Goal: Navigation & Orientation: Find specific page/section

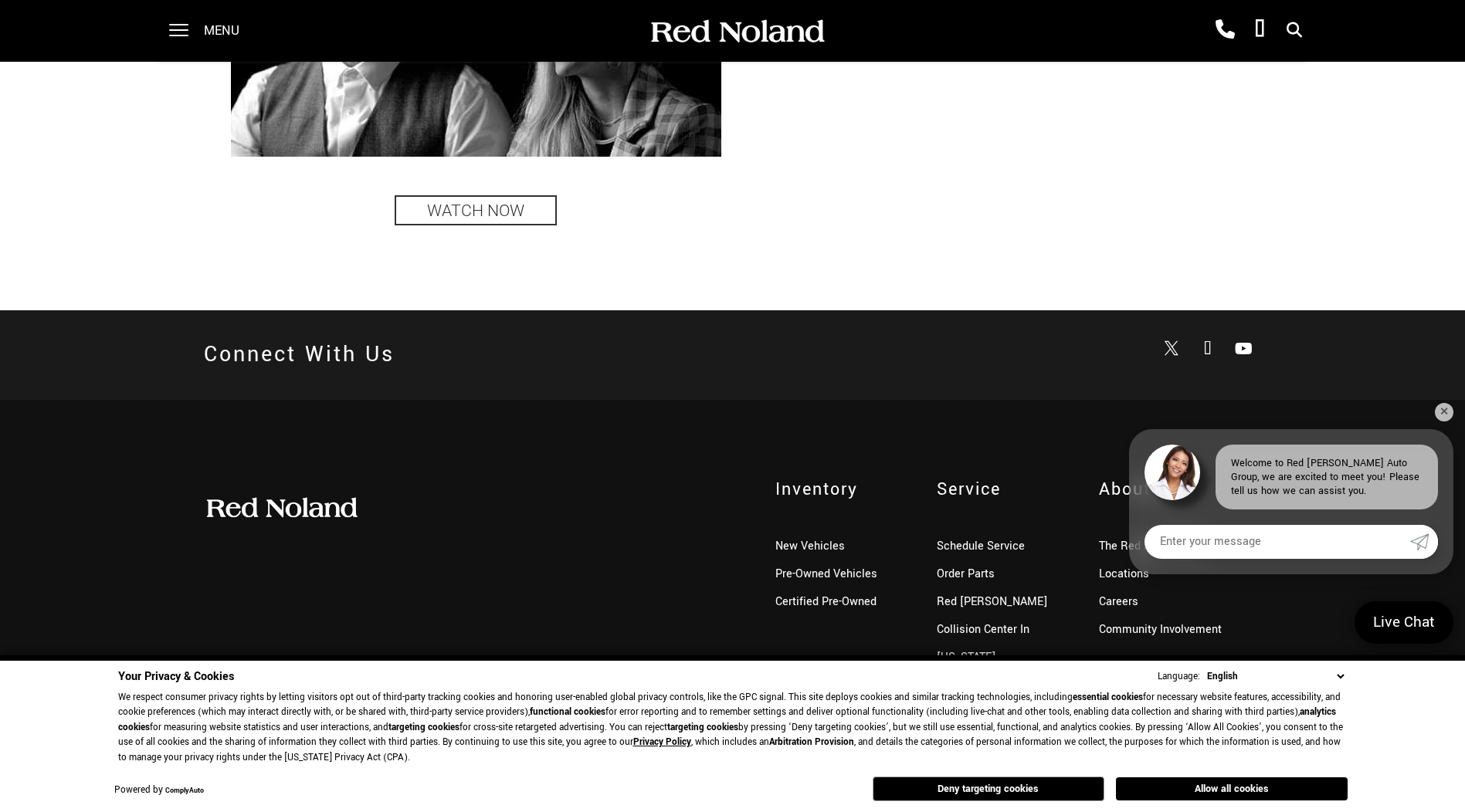
scroll to position [3737, 0]
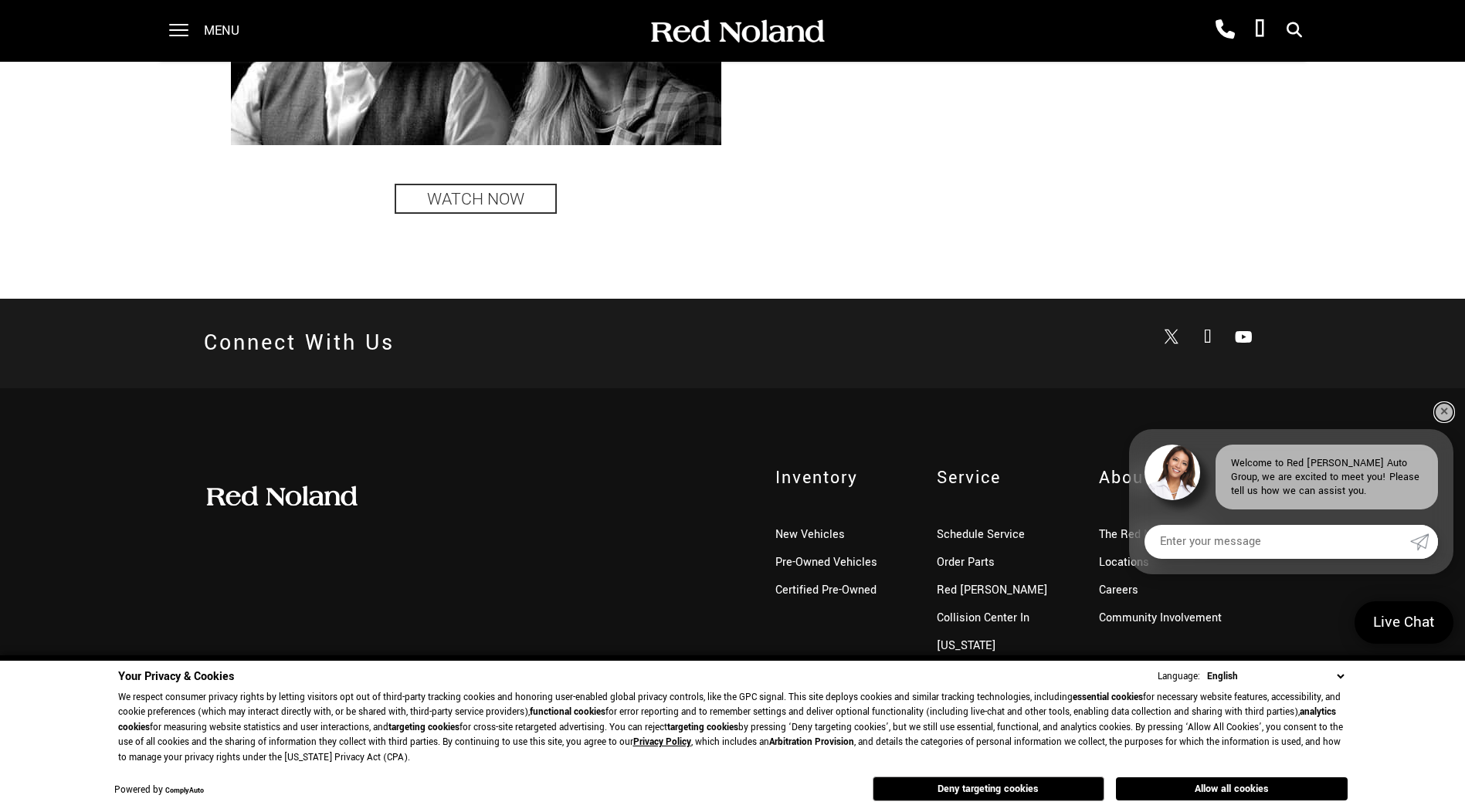
click at [1449, 415] on link "✕" at bounding box center [1444, 412] width 19 height 19
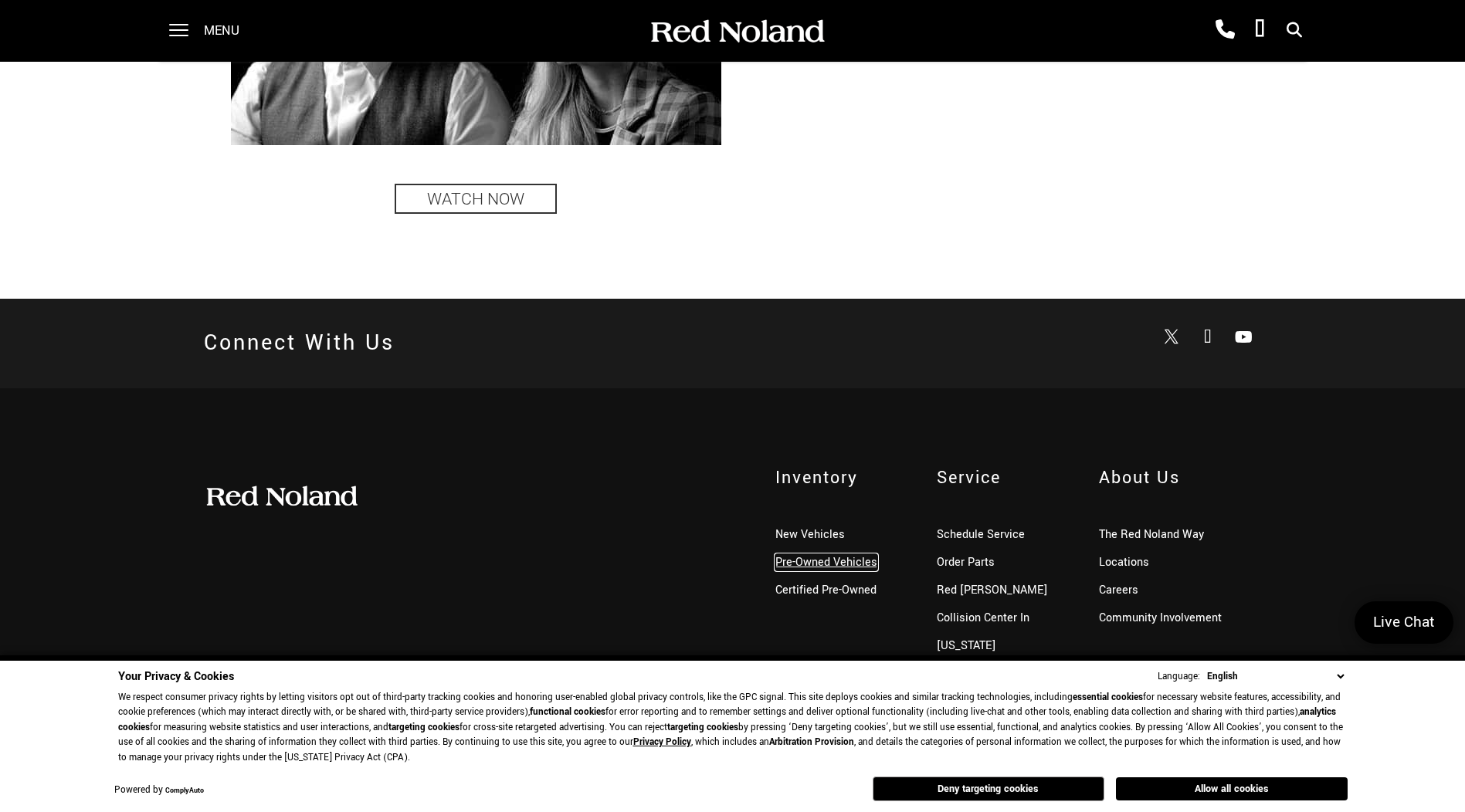
click at [792, 568] on link "Pre-Owned Vehicles" at bounding box center [826, 562] width 102 height 16
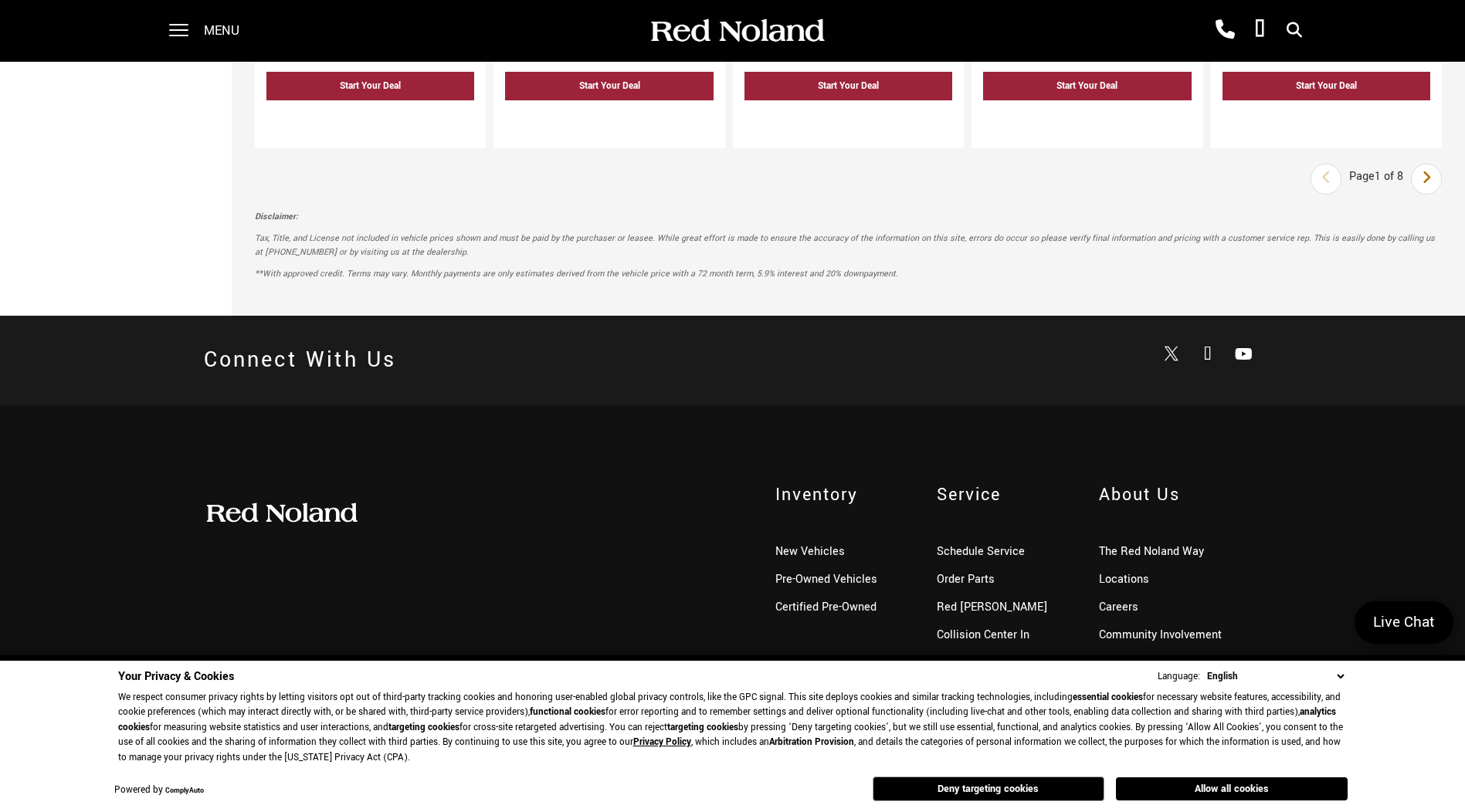
scroll to position [2572, 0]
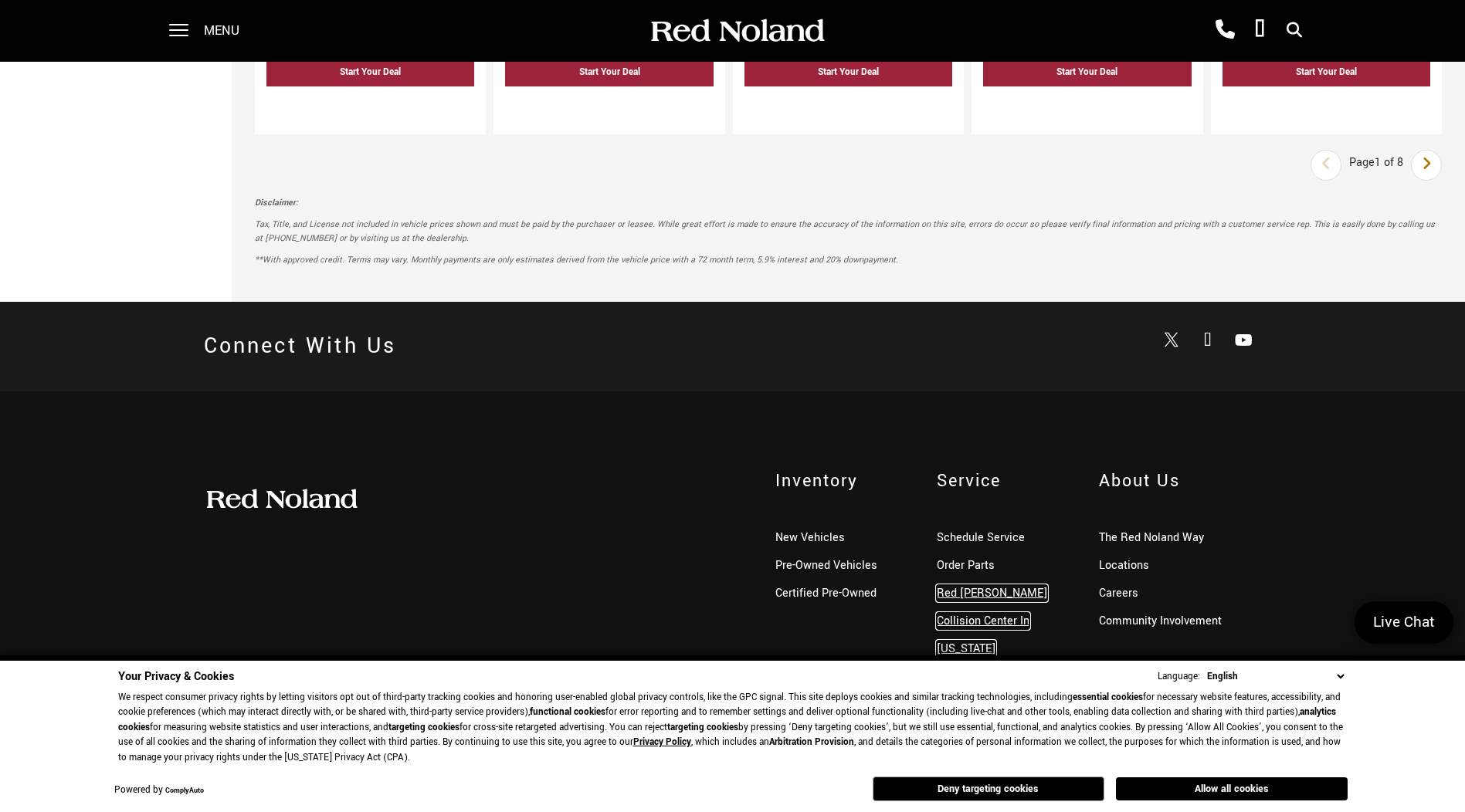
click at [1001, 622] on link "Red [PERSON_NAME] Collision Center In [US_STATE][GEOGRAPHIC_DATA]" at bounding box center [991, 635] width 110 height 100
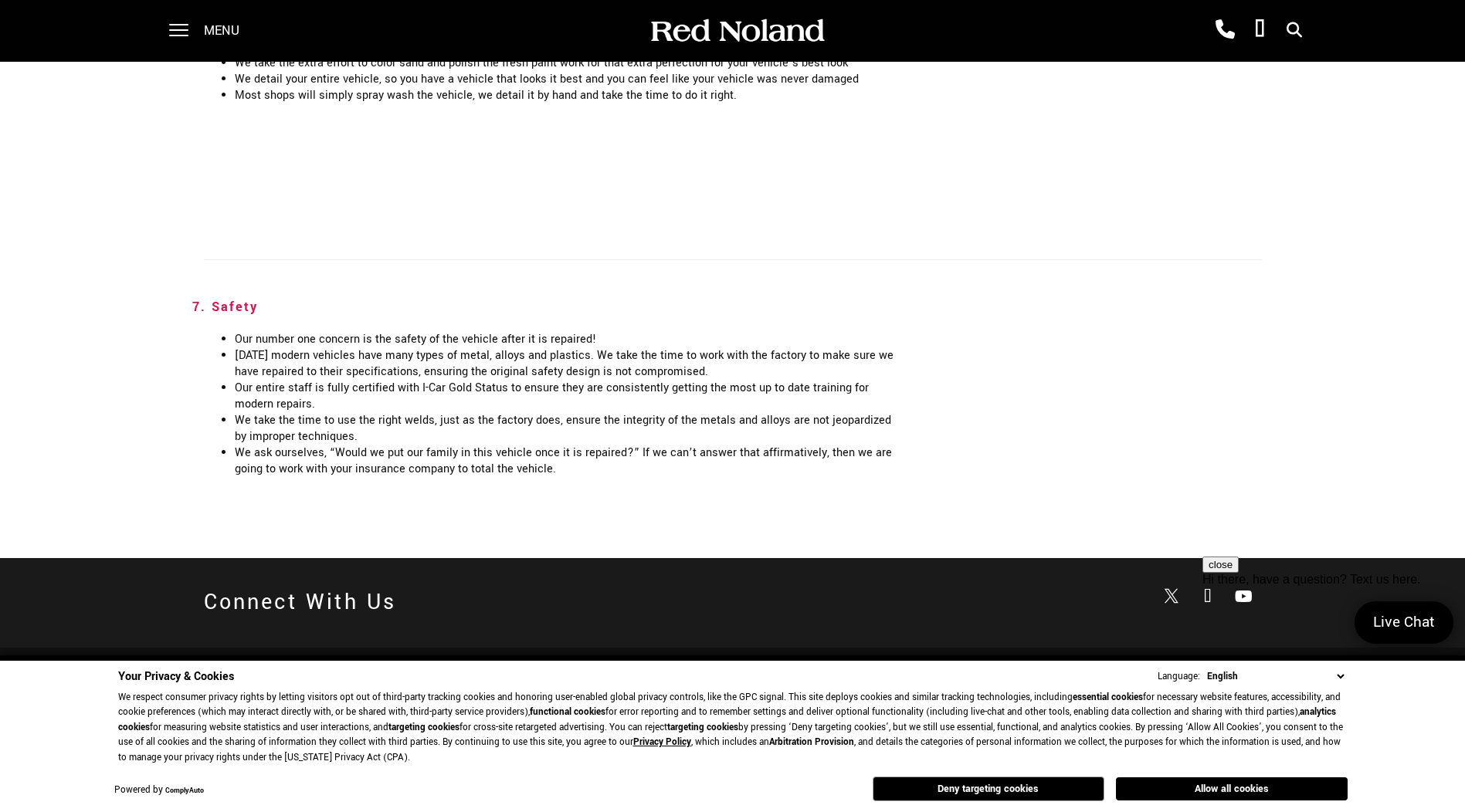
scroll to position [3269, 0]
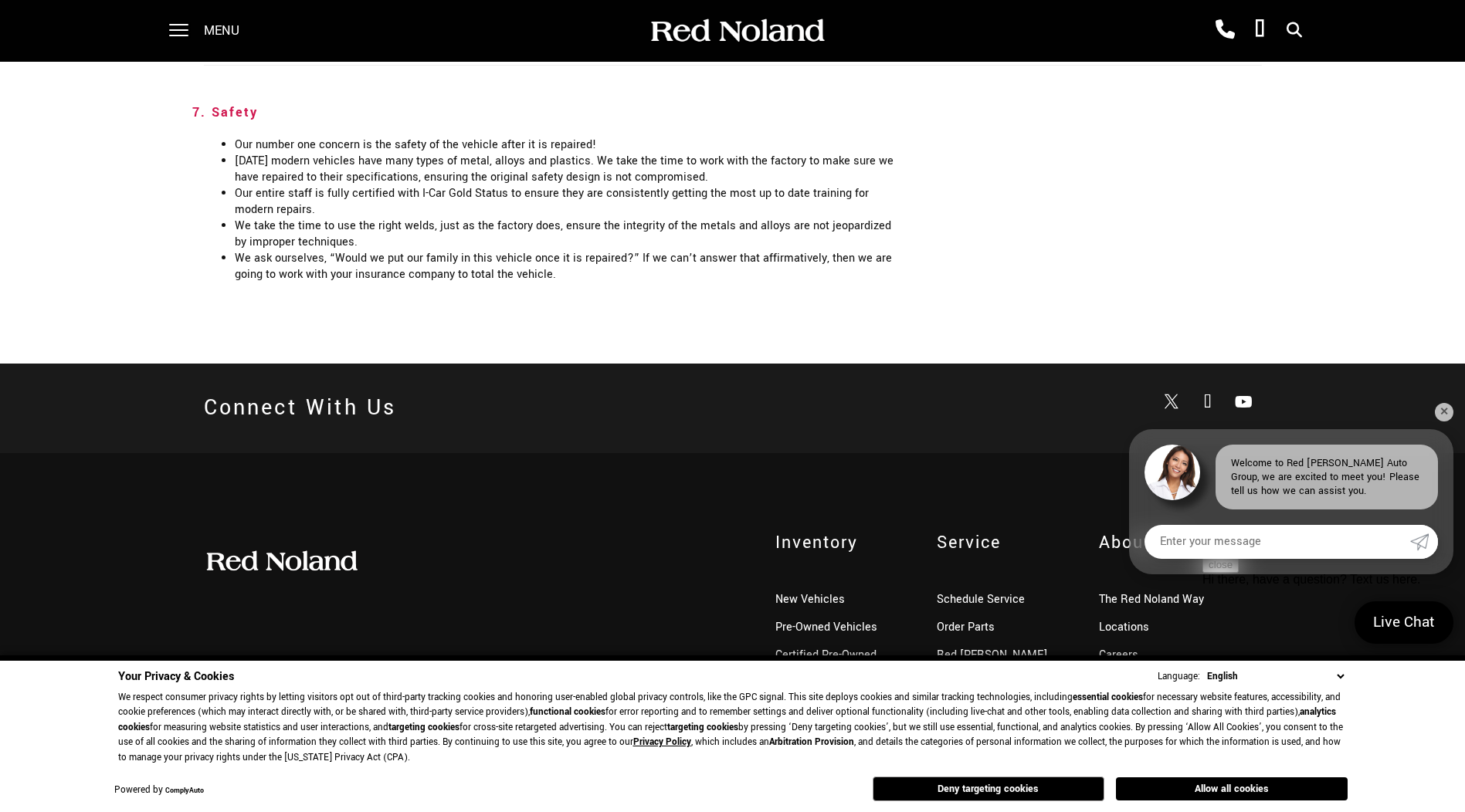
click at [814, 530] on span "Inventory" at bounding box center [844, 542] width 139 height 25
click at [795, 647] on link "Certified Pre-Owned" at bounding box center [825, 655] width 101 height 16
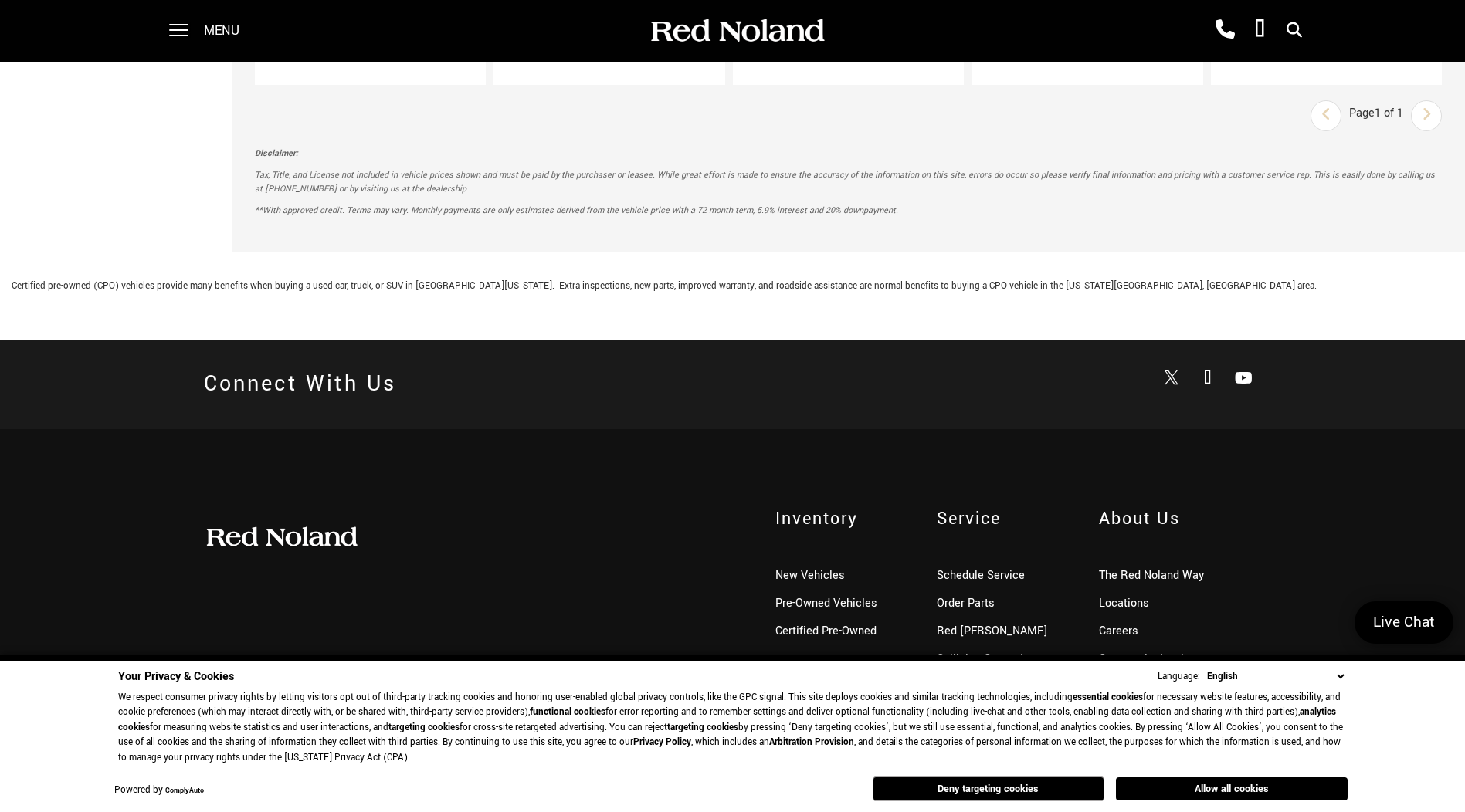
scroll to position [2492, 0]
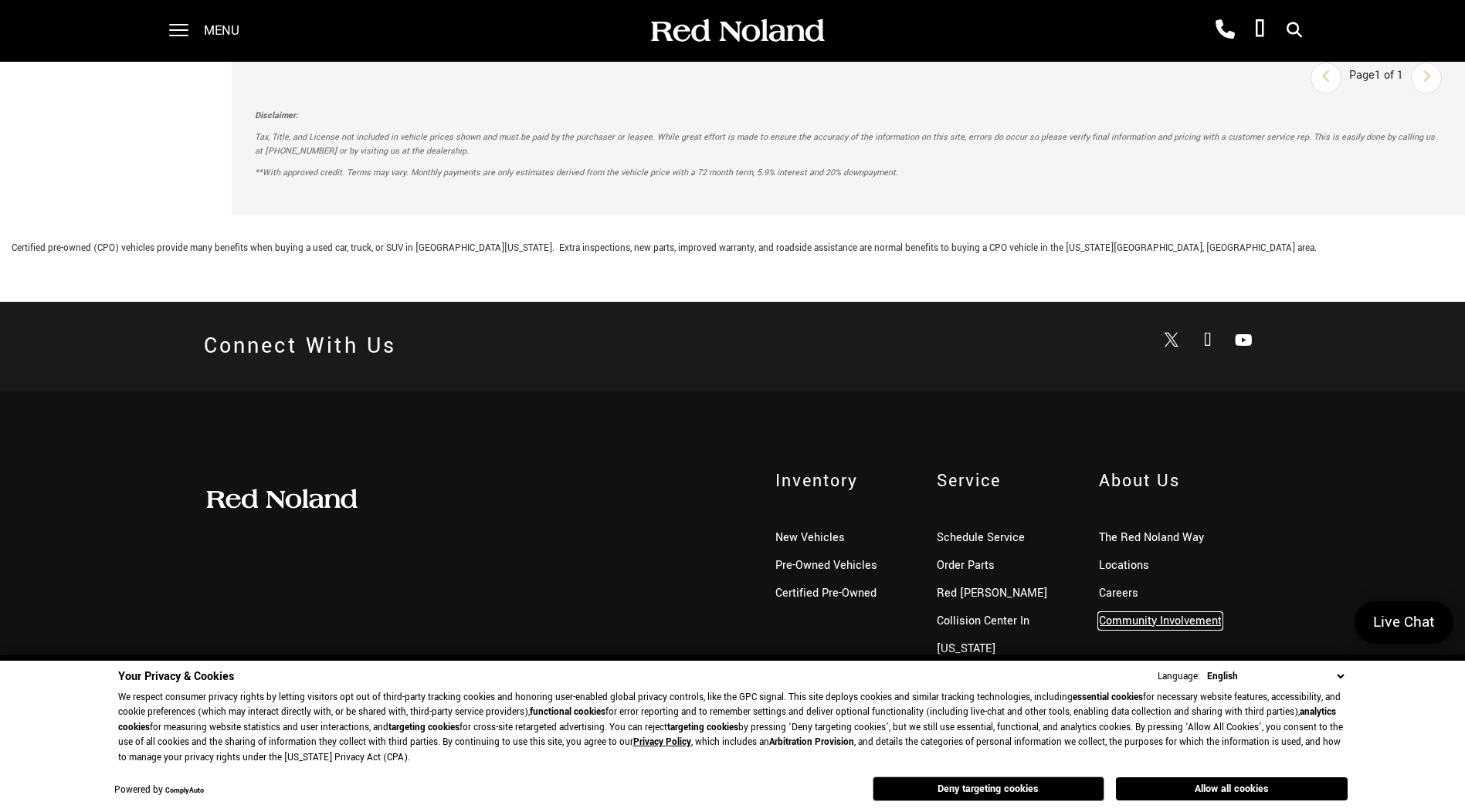
click at [1133, 620] on link "Community Involvement" at bounding box center [1160, 621] width 123 height 16
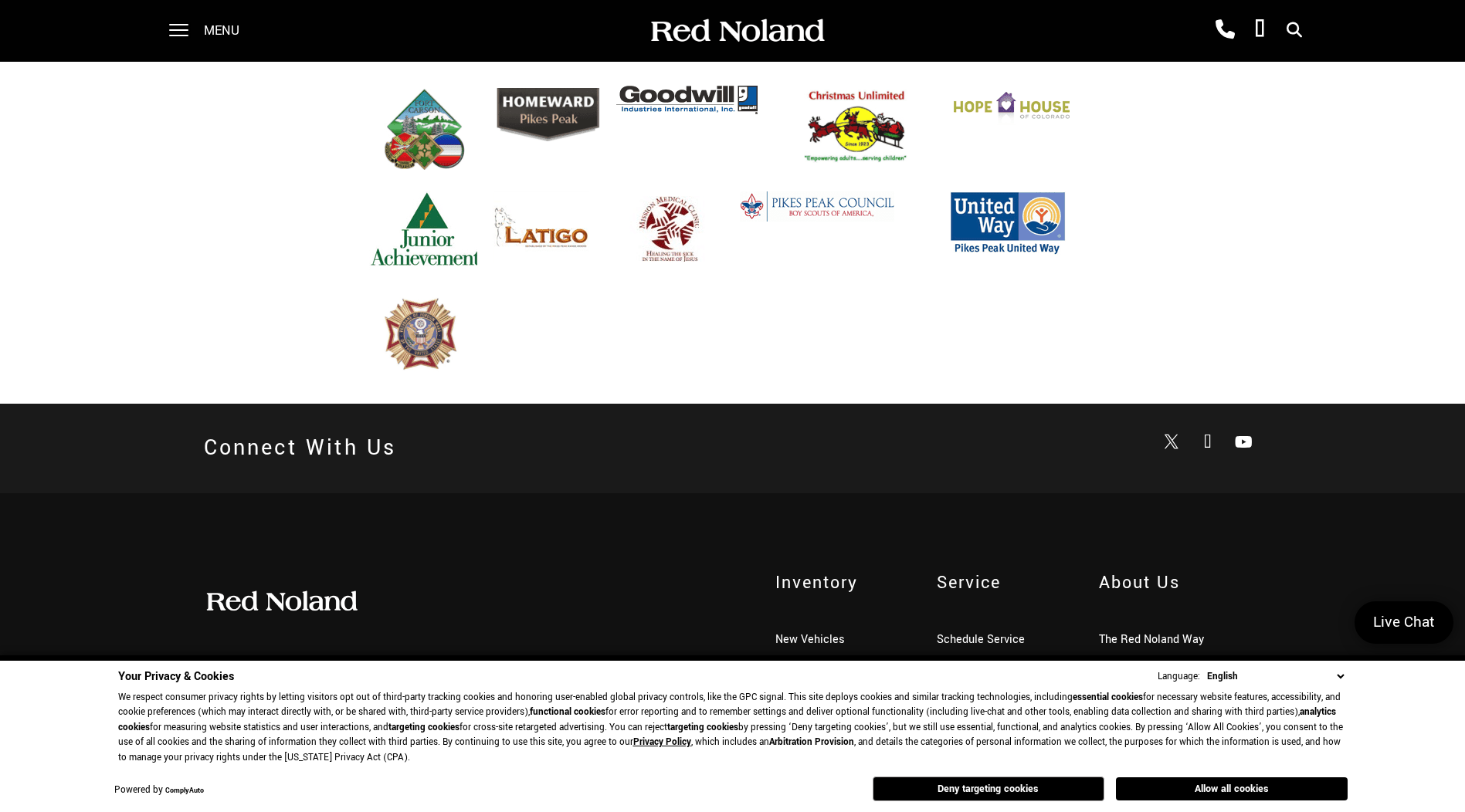
scroll to position [4714, 0]
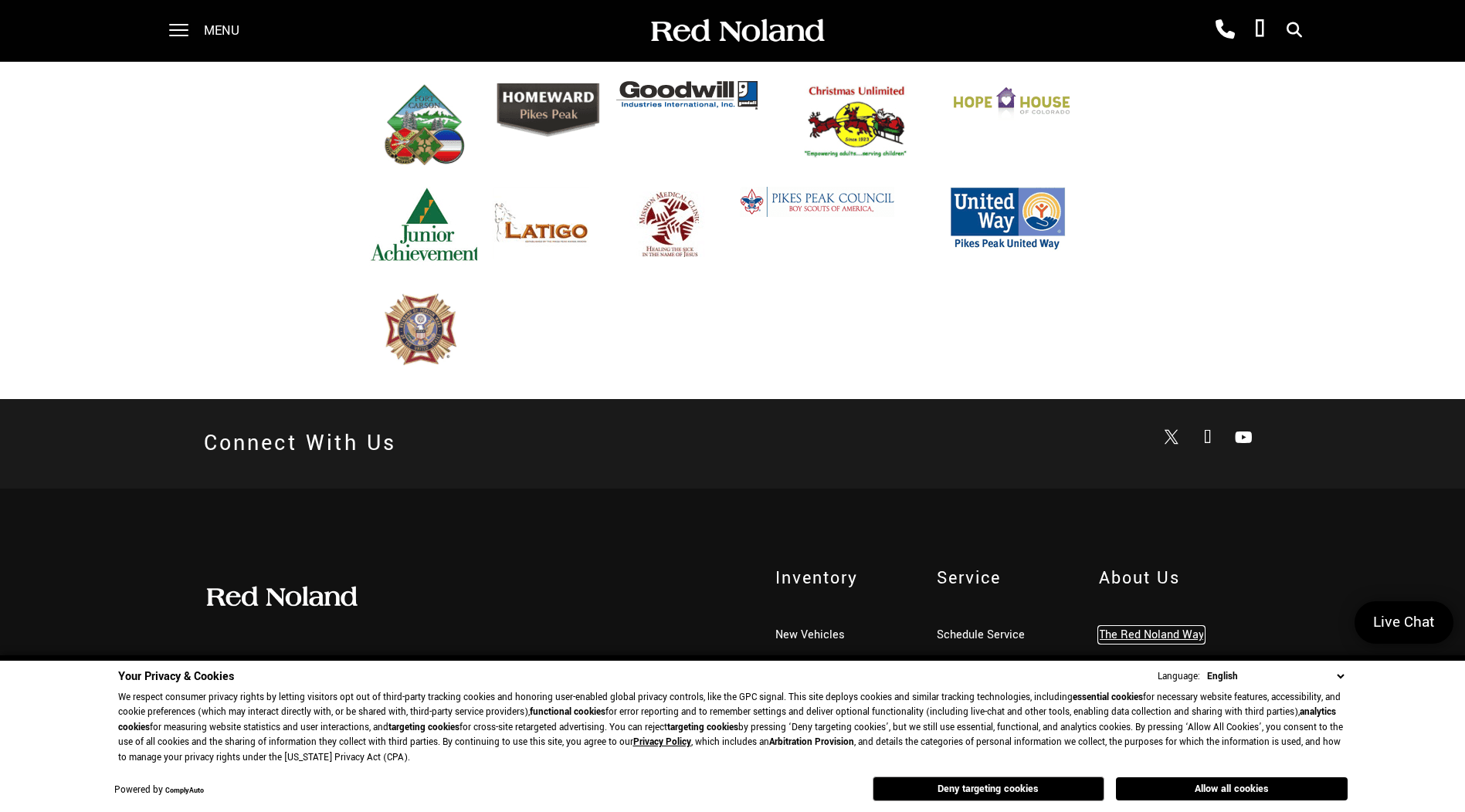
click at [1130, 627] on link "The Red Noland Way" at bounding box center [1151, 635] width 105 height 16
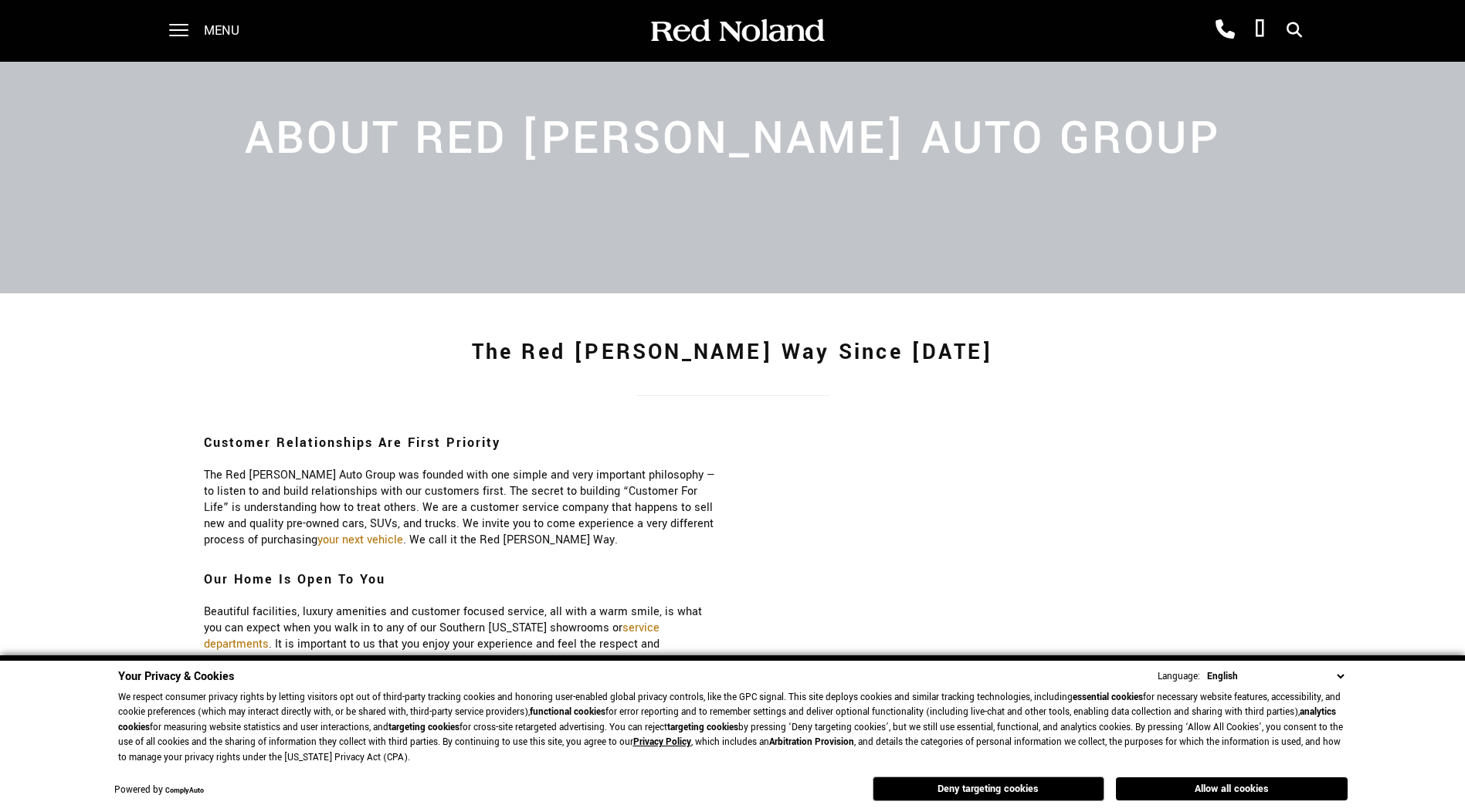
scroll to position [155, 0]
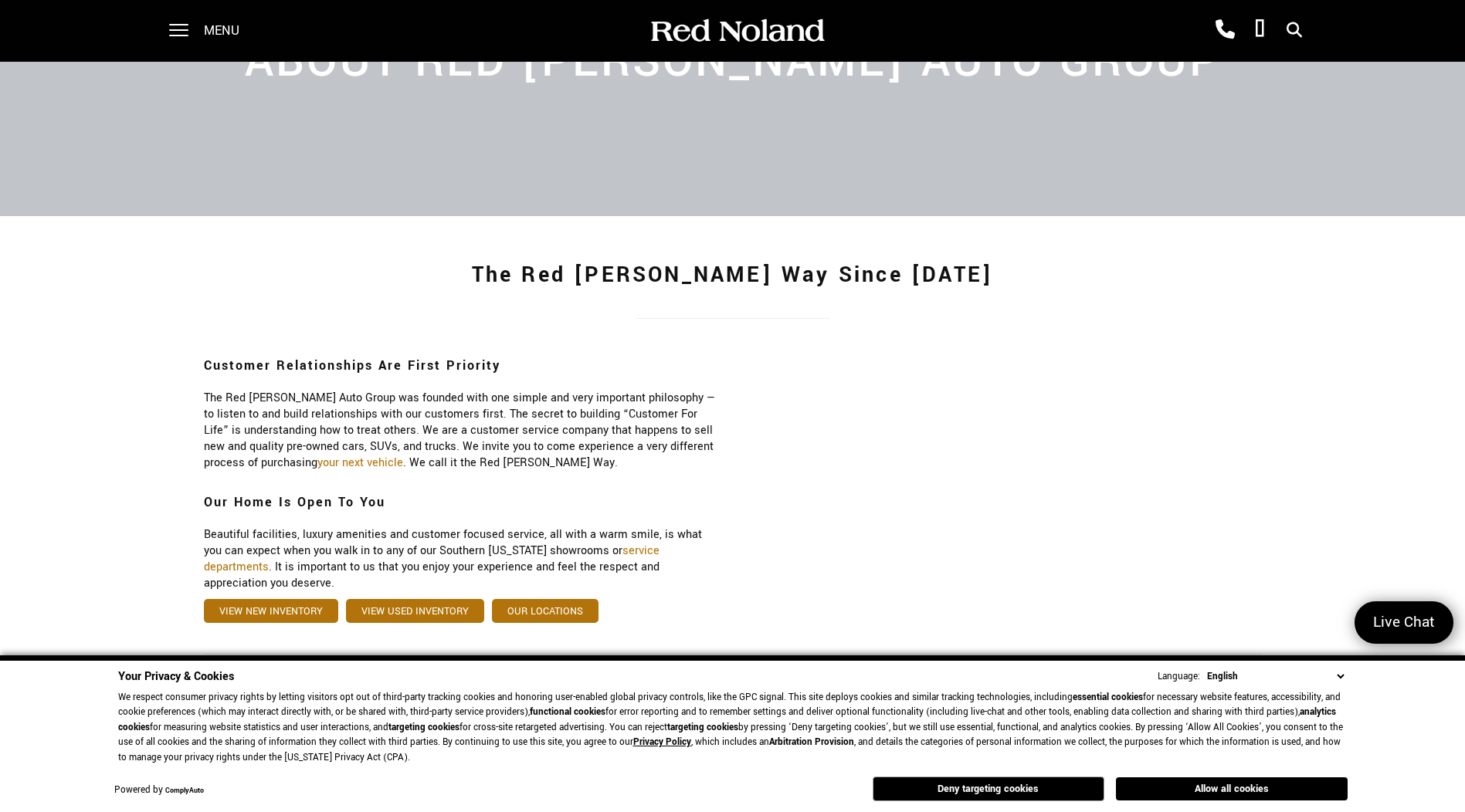
click at [397, 280] on h1 "The Red [PERSON_NAME] Way Since [DATE]" at bounding box center [733, 274] width 1081 height 61
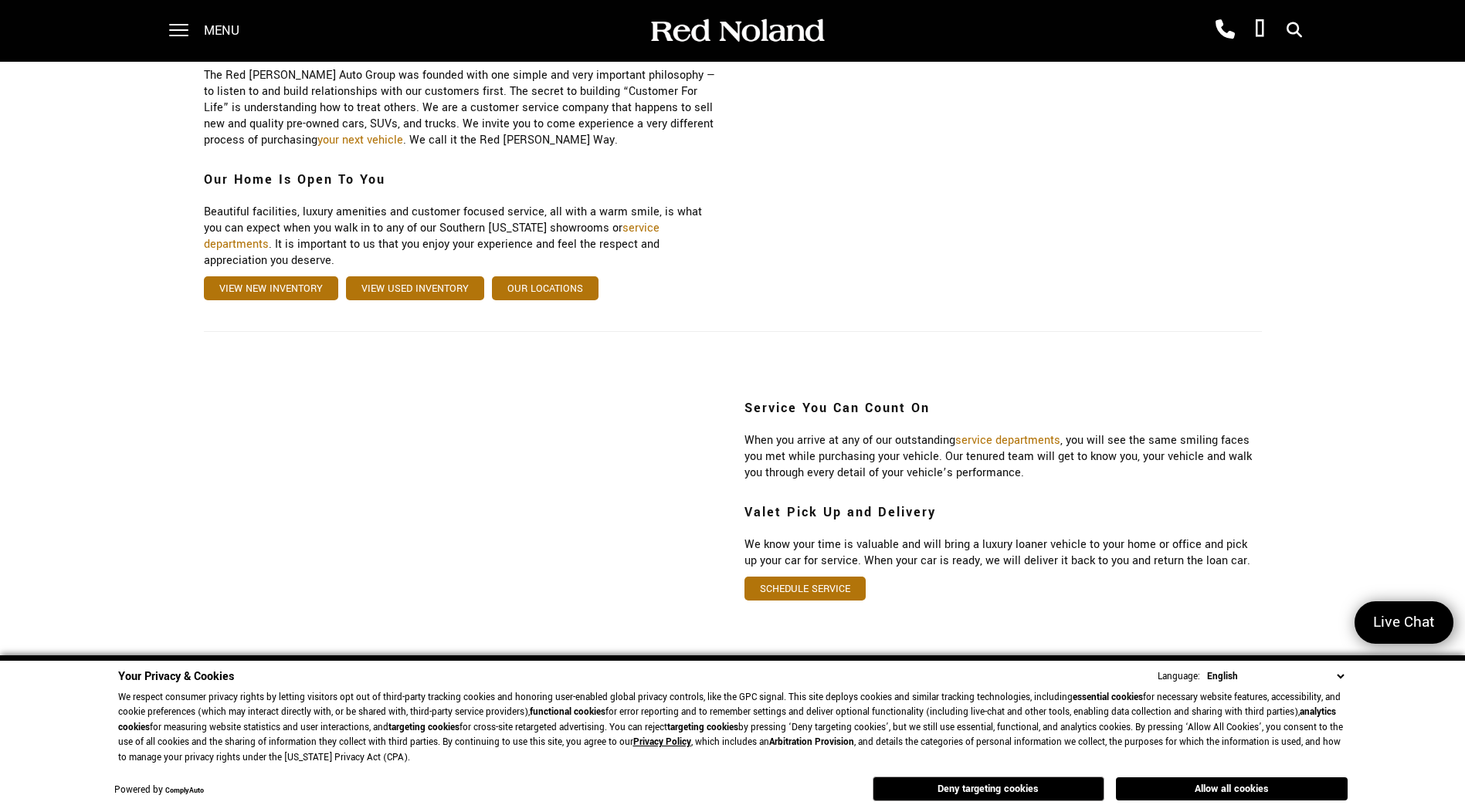
scroll to position [475, 0]
click at [70, 463] on div "Service You Can Count On When you arrive at any of our outstanding service depa…" at bounding box center [732, 539] width 1465 height 323
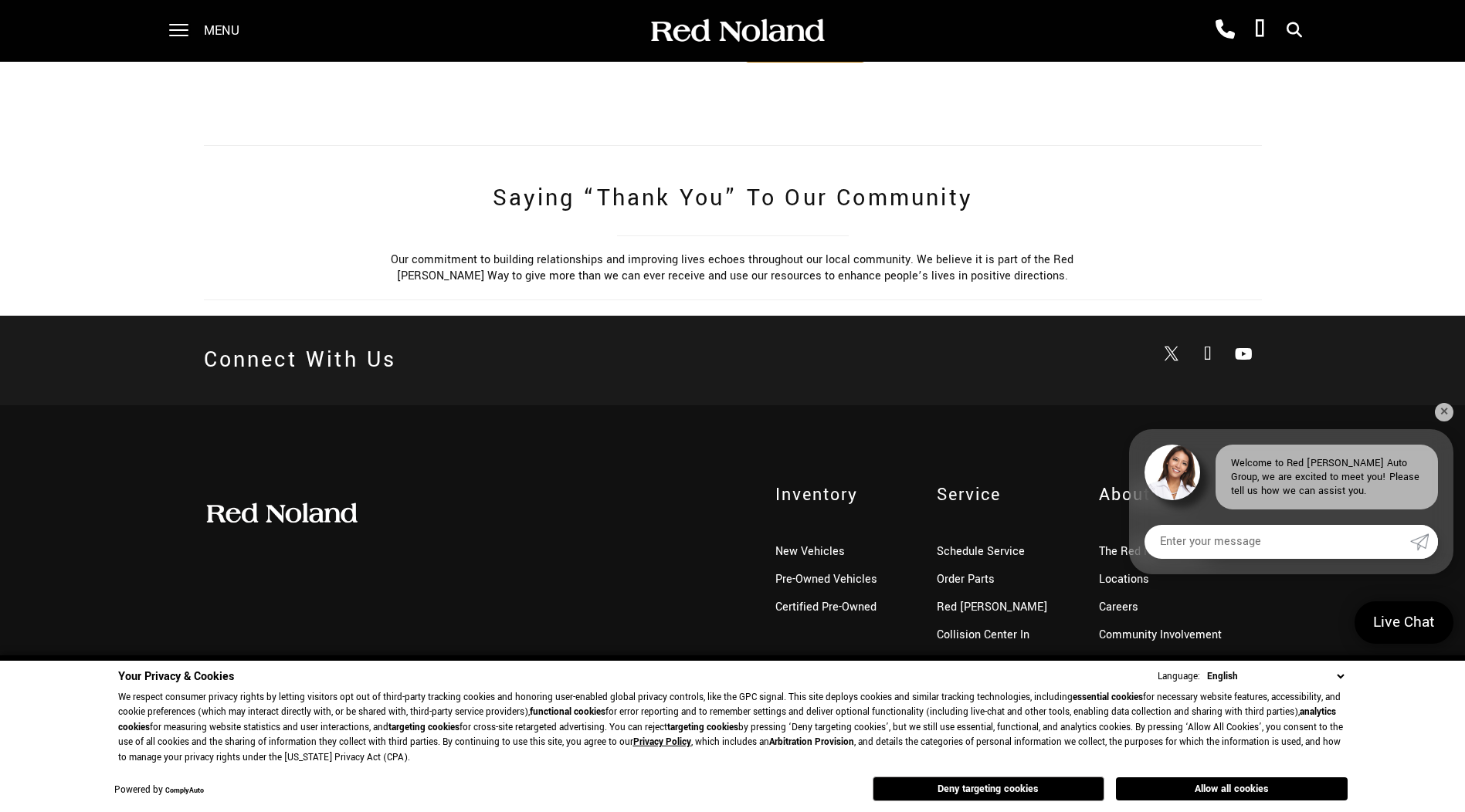
scroll to position [1016, 0]
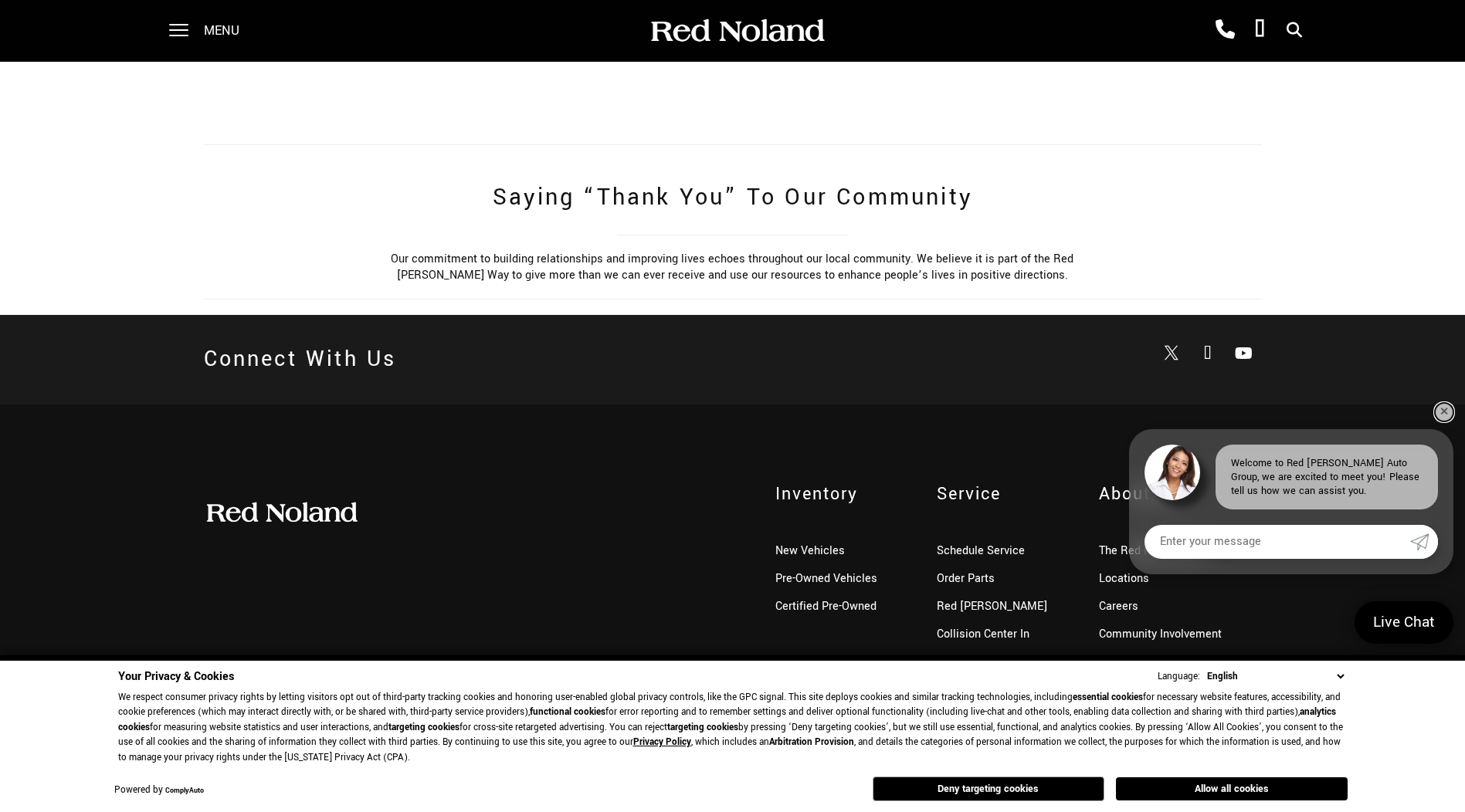
click at [1440, 410] on link "✕" at bounding box center [1444, 412] width 19 height 19
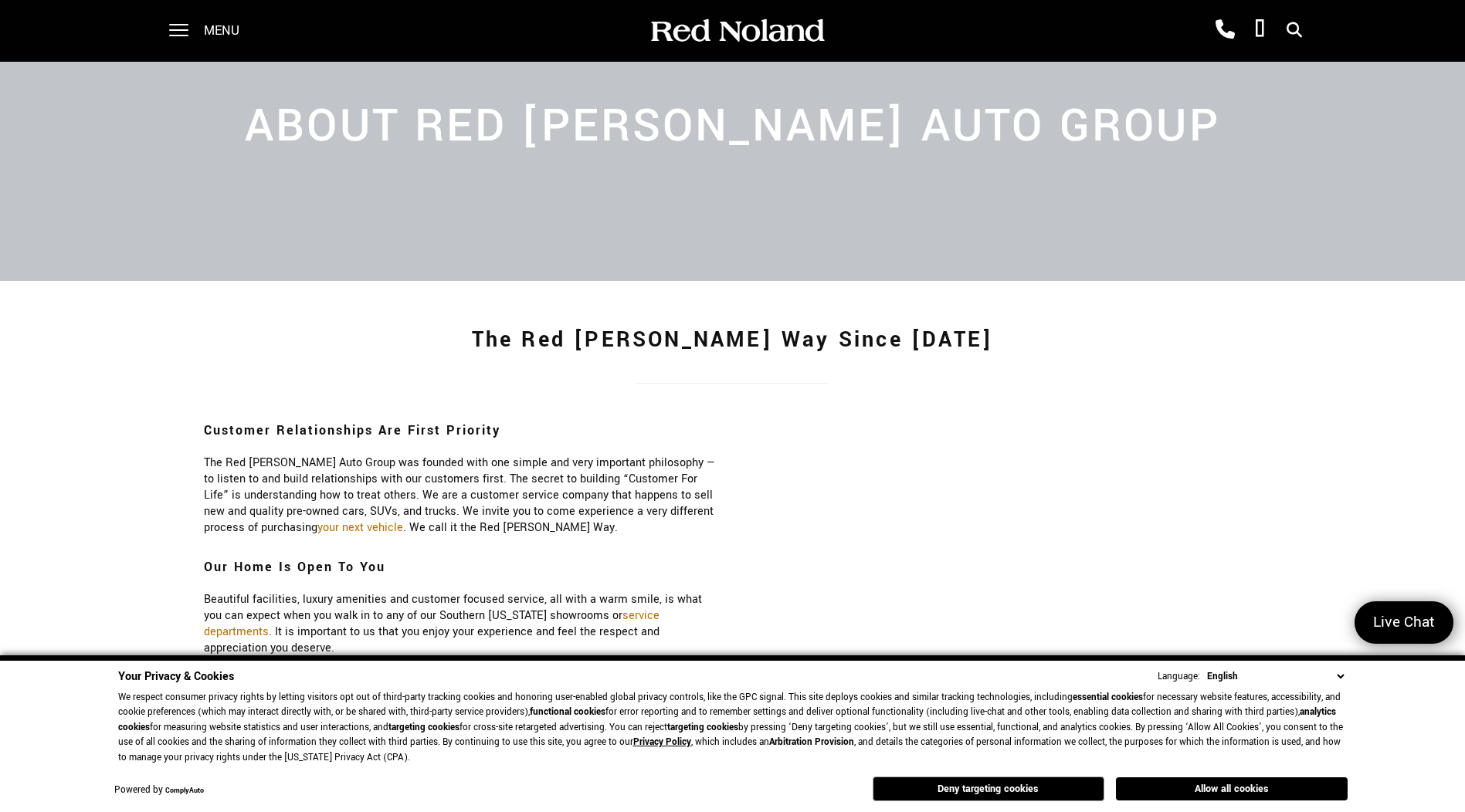
scroll to position [0, 0]
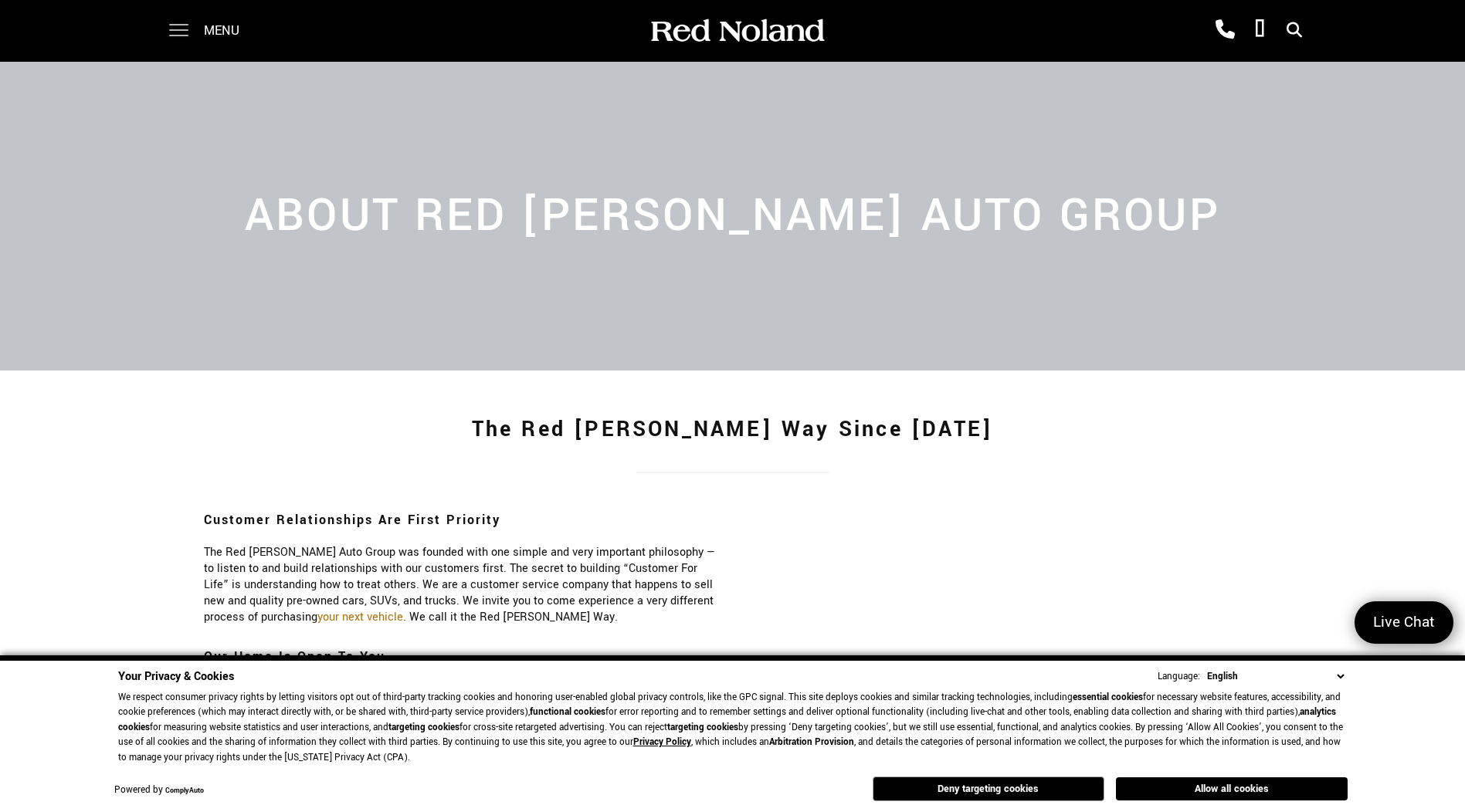
click at [179, 26] on span at bounding box center [178, 30] width 19 height 61
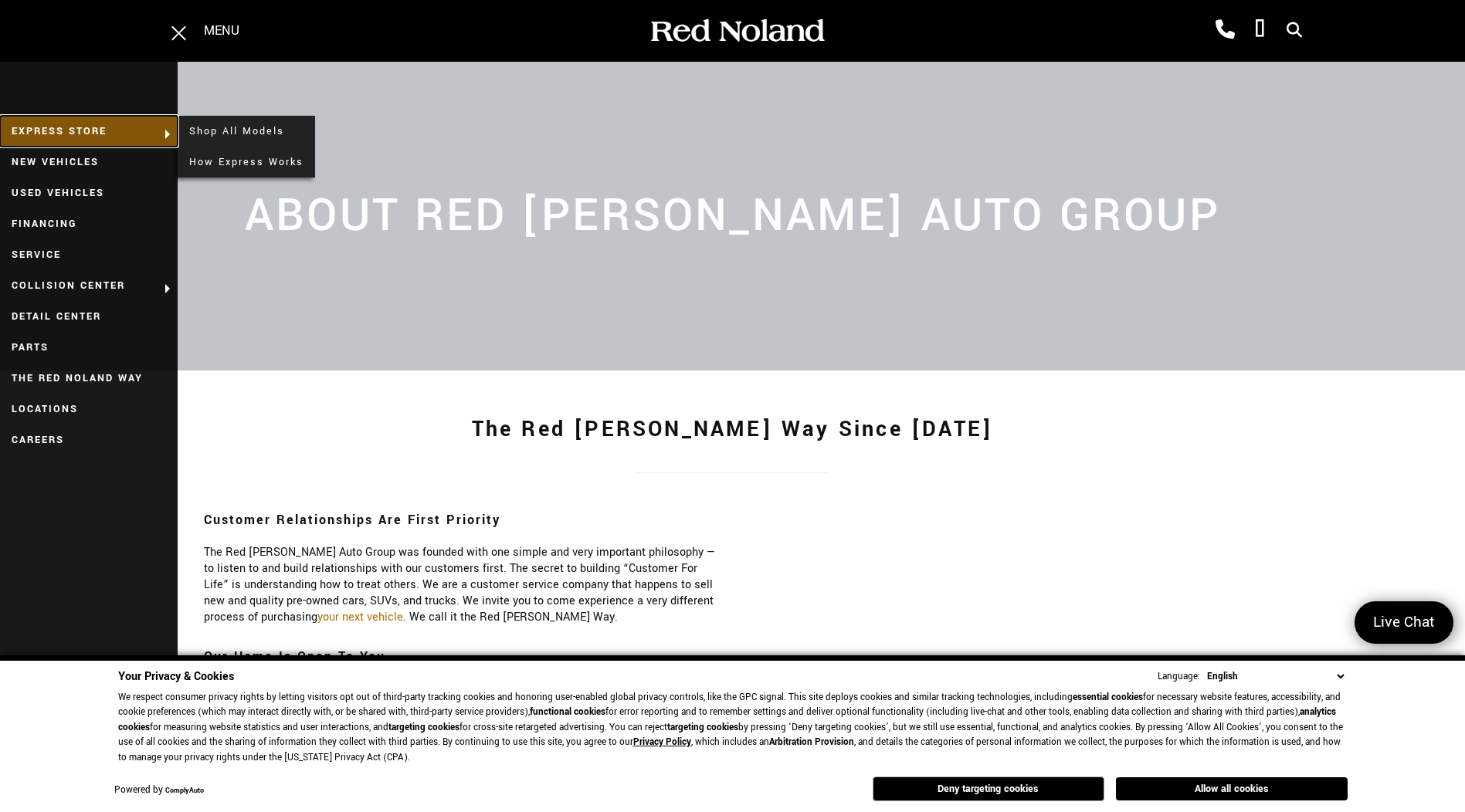
click at [78, 129] on link "EXPRESS STORE" at bounding box center [89, 131] width 177 height 31
